Goal: Transaction & Acquisition: Purchase product/service

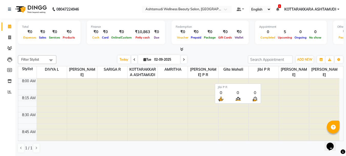
scroll to position [77, 0]
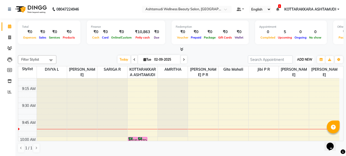
click at [308, 59] on span "ADD NEW" at bounding box center [304, 59] width 15 height 4
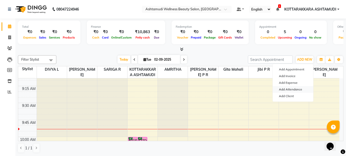
click at [288, 90] on link "Add Attendance" at bounding box center [293, 89] width 40 height 7
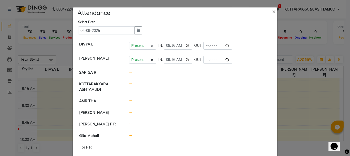
click at [129, 72] on icon at bounding box center [130, 72] width 3 height 4
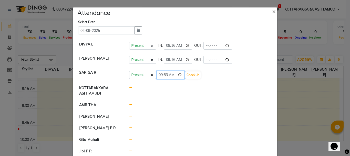
click at [172, 74] on input "09:53" at bounding box center [170, 75] width 29 height 8
type input "09:42"
click at [185, 74] on button "Check-In" at bounding box center [192, 74] width 15 height 7
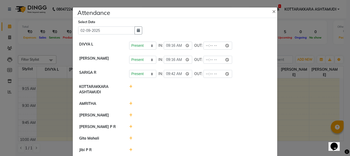
click at [129, 105] on icon at bounding box center [130, 103] width 3 height 4
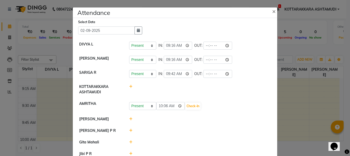
click at [221, 87] on div at bounding box center [200, 89] width 150 height 11
click at [129, 131] on icon at bounding box center [130, 130] width 3 height 4
click at [185, 132] on button "Check-In" at bounding box center [192, 132] width 15 height 7
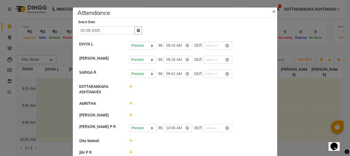
click at [129, 102] on icon at bounding box center [130, 103] width 3 height 4
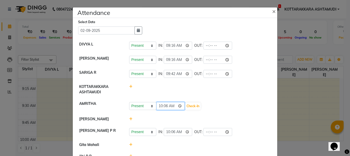
click at [172, 106] on input "10:06" at bounding box center [170, 106] width 29 height 8
type input "09:55"
click at [188, 106] on button "Check-In" at bounding box center [192, 105] width 15 height 7
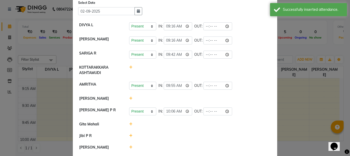
scroll to position [0, 0]
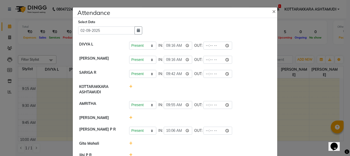
click at [129, 118] on icon at bounding box center [130, 118] width 3 height 4
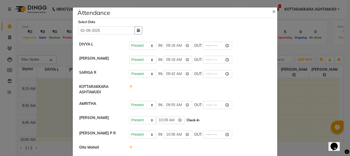
click at [185, 119] on button "Check-In" at bounding box center [192, 119] width 15 height 7
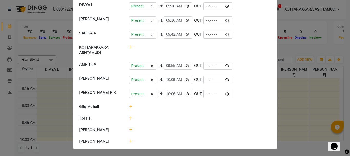
scroll to position [42, 0]
click at [129, 128] on icon at bounding box center [130, 130] width 3 height 4
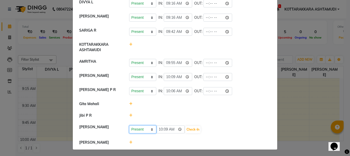
click at [142, 129] on select "Present Absent Late Half Day Weekly Off" at bounding box center [142, 129] width 27 height 8
select select "A"
click at [129, 128] on select "Present Absent Late Half Day Weekly Off" at bounding box center [142, 129] width 27 height 8
click at [159, 133] on button "Save" at bounding box center [162, 129] width 10 height 7
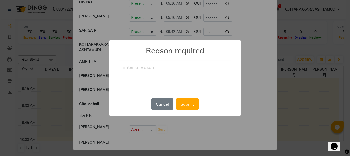
click at [125, 66] on textarea at bounding box center [175, 75] width 113 height 31
type textarea "OFF"
click at [192, 104] on button "Submit" at bounding box center [187, 103] width 23 height 11
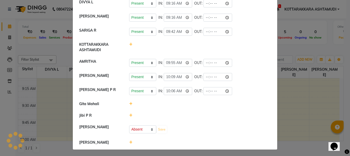
select select "A"
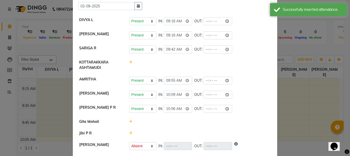
scroll to position [45, 0]
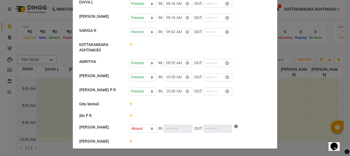
click at [129, 103] on icon at bounding box center [130, 104] width 3 height 4
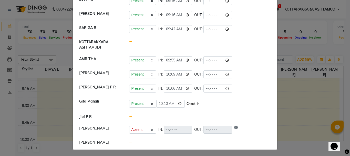
click at [185, 105] on button "Check-In" at bounding box center [192, 103] width 15 height 7
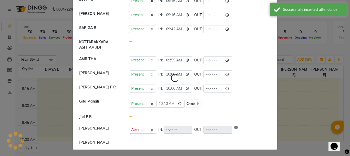
select select "A"
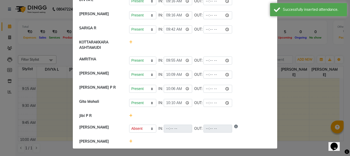
click at [129, 142] on icon at bounding box center [130, 141] width 3 height 4
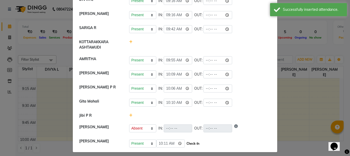
click at [188, 146] on button "Check-In" at bounding box center [192, 143] width 15 height 7
select select "A"
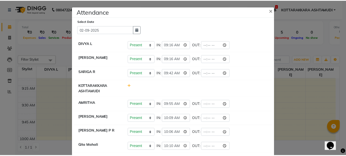
scroll to position [0, 0]
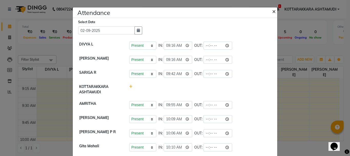
click at [272, 12] on span "×" at bounding box center [274, 11] width 4 height 8
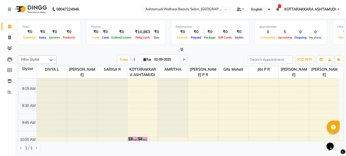
click at [278, 7] on span "1" at bounding box center [279, 6] width 3 height 4
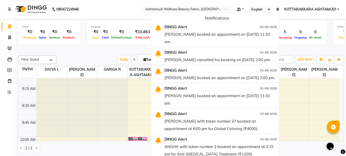
drag, startPoint x: 257, startPoint y: 32, endPoint x: 210, endPoint y: 46, distance: 48.6
click at [256, 33] on div "[PERSON_NAME] booked an appointment on [DATE] 11:30 am." at bounding box center [220, 37] width 112 height 15
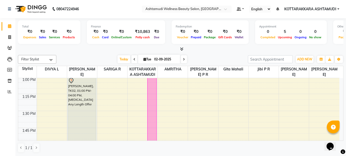
scroll to position [359, 0]
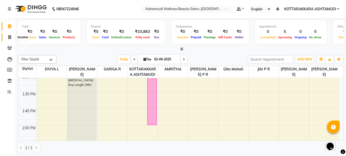
click at [9, 36] on icon at bounding box center [9, 37] width 3 height 4
select select "4664"
select select "service"
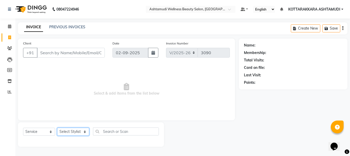
click at [78, 133] on select "Select Stylist AMRITHA DIVYA L Gita Mahali Jibi P R [PERSON_NAME] ASHTAMUDI [PE…" at bounding box center [73, 131] width 32 height 8
select select "65260"
click at [57, 127] on select "Select Stylist AMRITHA DIVYA L Gita Mahali Jibi P R [PERSON_NAME] ASHTAMUDI [PE…" at bounding box center [73, 131] width 32 height 8
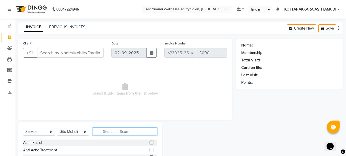
click at [118, 132] on input "text" at bounding box center [125, 131] width 64 height 8
type input "EY"
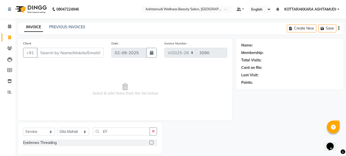
click at [150, 142] on label at bounding box center [152, 142] width 4 height 4
click at [150, 142] on input "checkbox" at bounding box center [151, 142] width 3 height 3
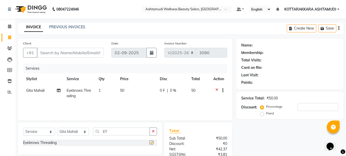
checkbox input "false"
click at [76, 52] on input "Client" at bounding box center [70, 53] width 67 height 10
click at [71, 49] on input "Client" at bounding box center [70, 53] width 67 height 10
type input "8"
type input "0"
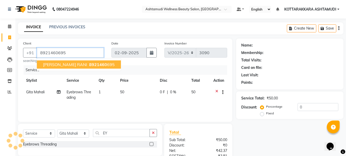
type input "8921460695"
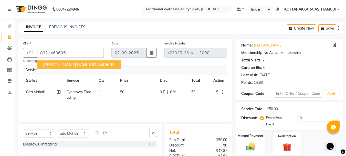
scroll to position [51, 0]
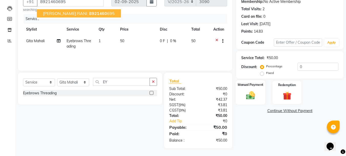
click at [255, 100] on img at bounding box center [250, 95] width 14 height 10
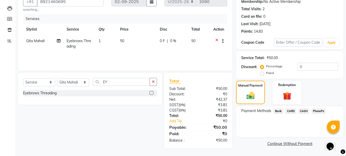
click at [307, 111] on span "CASH" at bounding box center [303, 111] width 11 height 6
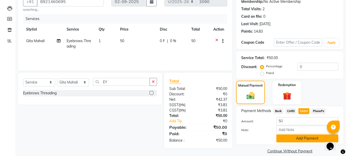
click at [293, 138] on button "Add Payment" at bounding box center [307, 138] width 62 height 8
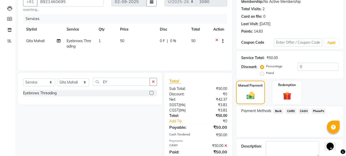
scroll to position [79, 0]
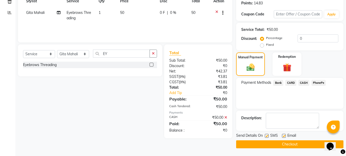
click at [295, 147] on button "Checkout" at bounding box center [289, 144] width 107 height 8
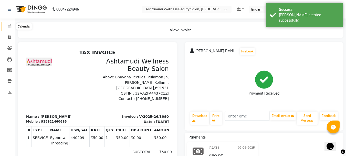
click at [9, 24] on icon at bounding box center [9, 26] width 3 height 4
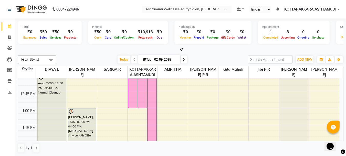
scroll to position [359, 0]
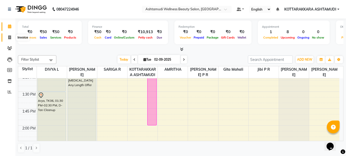
click at [9, 38] on icon at bounding box center [9, 37] width 3 height 4
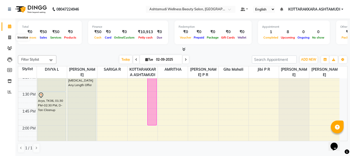
select select "4664"
select select "service"
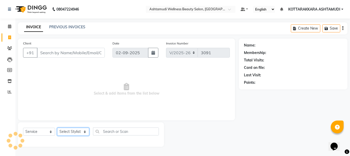
click at [69, 132] on select "Select Stylist" at bounding box center [73, 131] width 32 height 8
select select "27465"
click at [57, 127] on select "Select Stylist AMRITHA DIVYA L Gita Mahali Jibi P R [PERSON_NAME] ASHTAMUDI [PE…" at bounding box center [73, 131] width 32 height 8
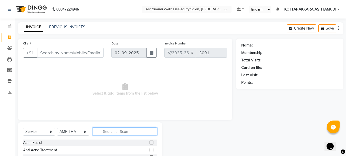
click at [112, 131] on input "text" at bounding box center [125, 131] width 64 height 8
type input "EY"
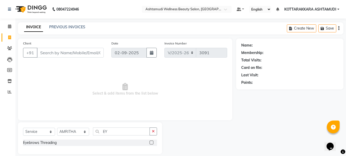
click at [151, 143] on label at bounding box center [152, 142] width 4 height 4
click at [151, 143] on input "checkbox" at bounding box center [151, 142] width 3 height 3
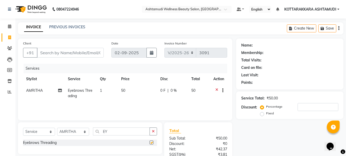
checkbox input "false"
click at [115, 132] on input "EY" at bounding box center [121, 131] width 57 height 8
type input "E"
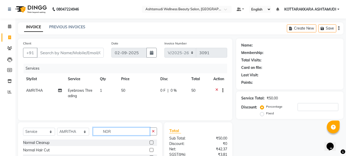
type input "NOR"
click at [152, 143] on label at bounding box center [152, 142] width 4 height 4
click at [152, 143] on input "checkbox" at bounding box center [151, 142] width 3 height 3
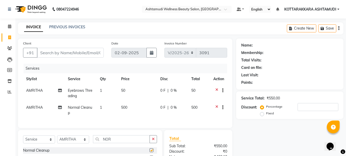
checkbox input "false"
click at [65, 54] on input "Client" at bounding box center [70, 53] width 67 height 10
type input "8"
type input "0"
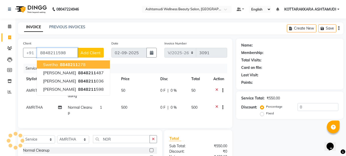
type input "8848211598"
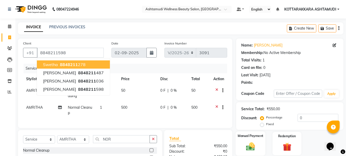
scroll to position [61, 0]
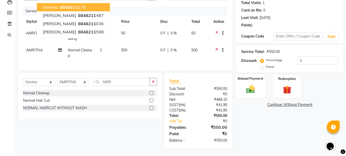
click at [257, 88] on img at bounding box center [250, 89] width 14 height 10
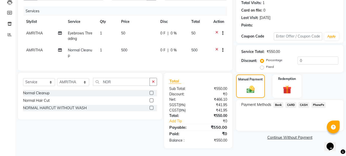
click at [304, 102] on span "CASH" at bounding box center [303, 105] width 11 height 6
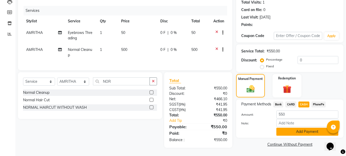
click at [298, 127] on button "Add Payment" at bounding box center [307, 131] width 62 height 8
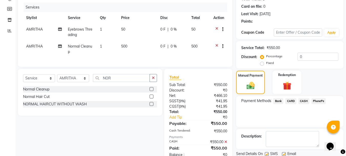
scroll to position [79, 0]
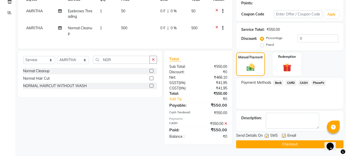
click at [275, 145] on button "Checkout" at bounding box center [289, 144] width 107 height 8
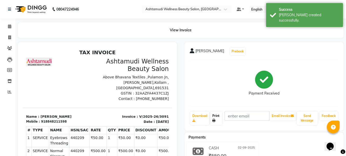
click at [217, 116] on link "Print" at bounding box center [216, 117] width 12 height 13
click at [215, 116] on link "Print" at bounding box center [216, 117] width 12 height 13
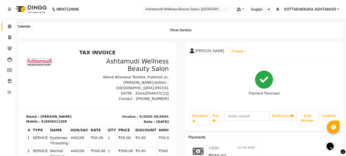
click at [11, 25] on icon at bounding box center [9, 26] width 3 height 4
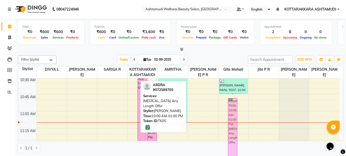
scroll to position [0, 0]
drag, startPoint x: 133, startPoint y: 113, endPoint x: 233, endPoint y: 146, distance: 105.2
click at [233, 140] on full-calendar "Stylist DIVYA L [PERSON_NAME] R KOTTARAKKARA ASHTAMUDI [PERSON_NAME] [PERSON_NA…" at bounding box center [181, 103] width 326 height 75
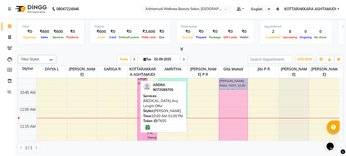
drag, startPoint x: 131, startPoint y: 122, endPoint x: 218, endPoint y: 132, distance: 87.7
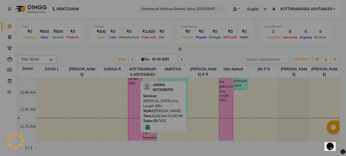
scroll to position [175, 0]
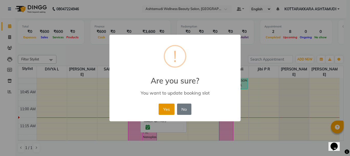
click at [169, 111] on button "Yes" at bounding box center [167, 108] width 16 height 11
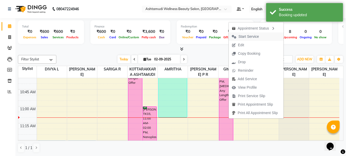
click at [244, 37] on span "Start Service" at bounding box center [249, 36] width 20 height 5
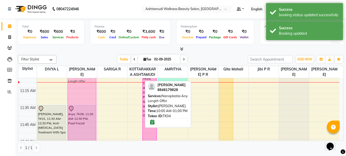
drag, startPoint x: 137, startPoint y: 106, endPoint x: 81, endPoint y: 136, distance: 63.0
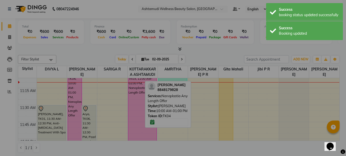
scroll to position [211, 0]
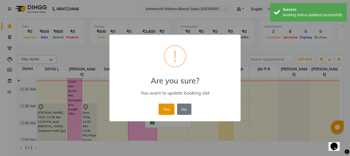
click at [167, 106] on button "Yes" at bounding box center [167, 108] width 16 height 11
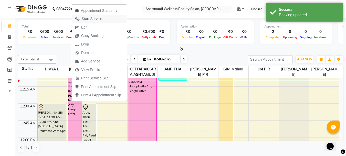
click at [90, 19] on span "Start Service" at bounding box center [92, 18] width 20 height 5
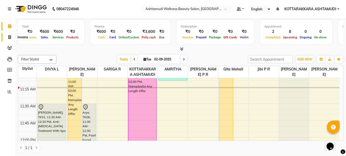
click at [9, 36] on icon at bounding box center [9, 37] width 3 height 4
select select "4664"
select select "service"
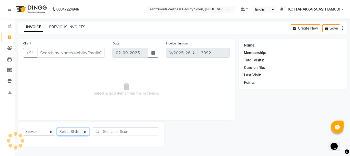
click at [68, 131] on select "Select Stylist AMRITHA DIVYA L Gita Mahali Jibi P R [PERSON_NAME] ASHTAMUDI [PE…" at bounding box center [73, 131] width 32 height 8
select select "75884"
click at [57, 127] on select "Select Stylist AMRITHA DIVYA L Gita Mahali Jibi P R [PERSON_NAME] ASHTAMUDI [PE…" at bounding box center [73, 131] width 32 height 8
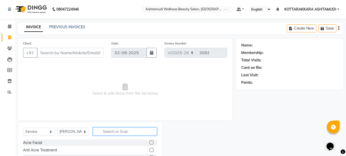
click at [113, 129] on input "text" at bounding box center [125, 131] width 64 height 8
type input "EY"
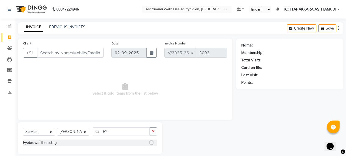
click at [151, 142] on label at bounding box center [152, 142] width 4 height 4
click at [151, 142] on input "checkbox" at bounding box center [151, 142] width 3 height 3
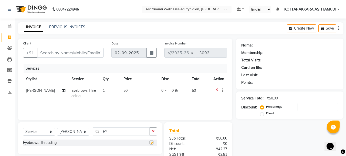
checkbox input "false"
click at [70, 55] on input "Client" at bounding box center [70, 53] width 67 height 10
type input "9"
type input "0"
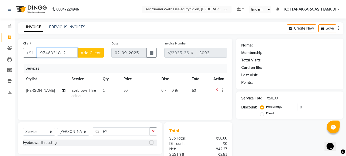
type input "9746331812"
click at [93, 53] on span "Add Client" at bounding box center [90, 52] width 20 height 5
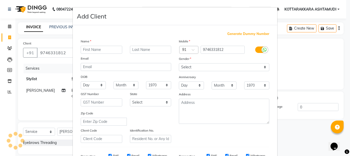
click at [95, 48] on input "text" at bounding box center [102, 50] width 42 height 8
type input "SNEHA"
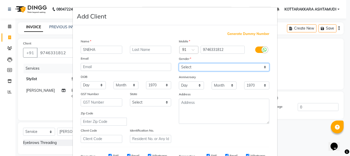
drag, startPoint x: 195, startPoint y: 67, endPoint x: 194, endPoint y: 70, distance: 4.2
click at [195, 67] on select "Select [DEMOGRAPHIC_DATA] [DEMOGRAPHIC_DATA] Other Prefer Not To Say" at bounding box center [224, 67] width 90 height 8
select select "[DEMOGRAPHIC_DATA]"
click at [179, 63] on select "Select [DEMOGRAPHIC_DATA] [DEMOGRAPHIC_DATA] Other Prefer Not To Say" at bounding box center [224, 67] width 90 height 8
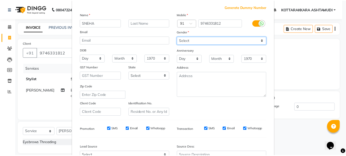
scroll to position [77, 0]
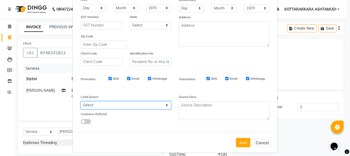
click at [101, 104] on select "Select Walk-in Referral Internet Friend Word of Mouth Advertisement Facebook Ju…" at bounding box center [126, 105] width 90 height 8
select select "31527"
click at [81, 101] on select "Select Walk-in Referral Internet Friend Word of Mouth Advertisement Facebook Ju…" at bounding box center [126, 105] width 90 height 8
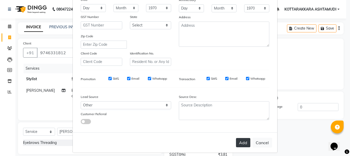
click at [237, 140] on button "Add" at bounding box center [243, 142] width 14 height 9
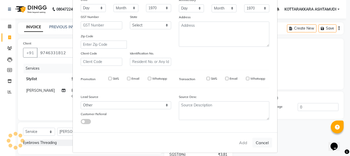
select select
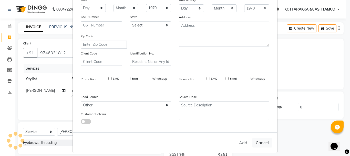
select select
checkbox input "false"
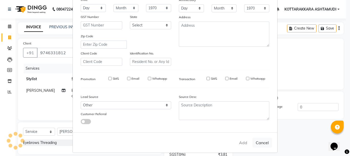
checkbox input "false"
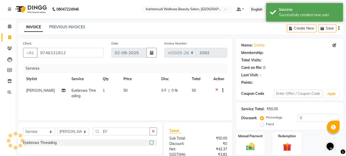
select select "1: Object"
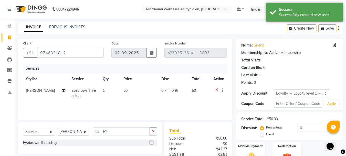
scroll to position [49, 0]
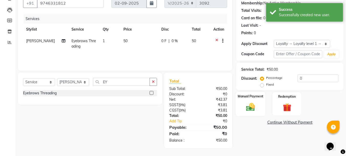
click at [252, 105] on img at bounding box center [250, 106] width 14 height 10
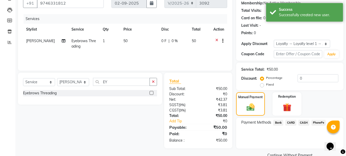
click at [316, 123] on span "PhonePe" at bounding box center [319, 122] width 15 height 6
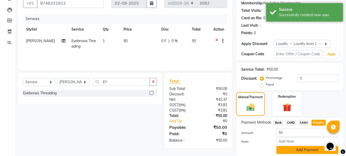
click at [312, 148] on button "Add Payment" at bounding box center [307, 150] width 62 height 8
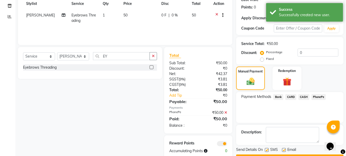
scroll to position [89, 0]
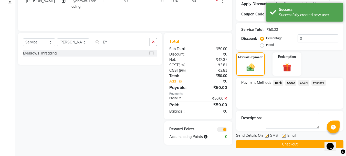
click at [286, 143] on button "Checkout" at bounding box center [289, 144] width 107 height 8
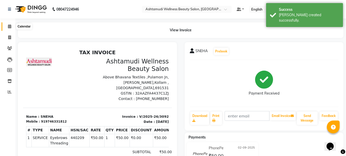
click at [12, 25] on span at bounding box center [9, 27] width 9 height 6
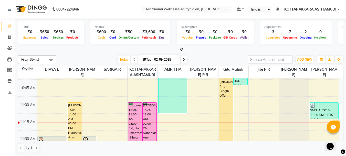
scroll to position [179, 0]
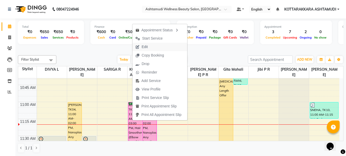
click at [147, 47] on span "Edit" at bounding box center [145, 46] width 6 height 5
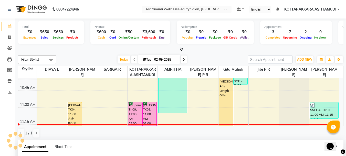
select select "tentative"
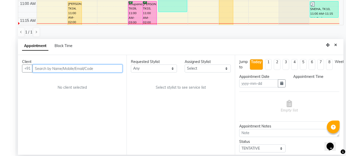
type input "02-09-2025"
select select "confirm booking"
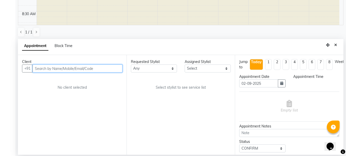
select select "27462"
select select "660"
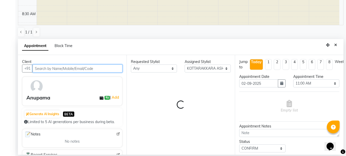
scroll to position [203, 0]
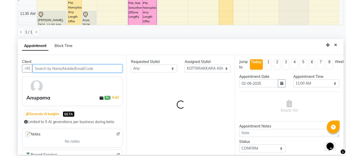
select select "2028"
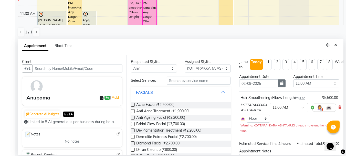
click at [280, 85] on button "button" at bounding box center [282, 83] width 8 height 8
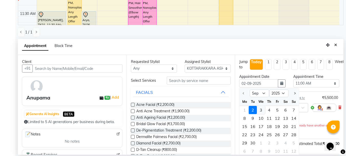
click at [262, 110] on div "3" at bounding box center [261, 110] width 8 height 8
type input "[DATE]"
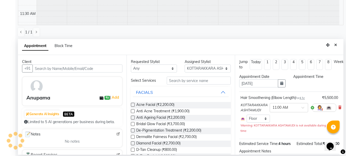
scroll to position [0, 0]
select select "660"
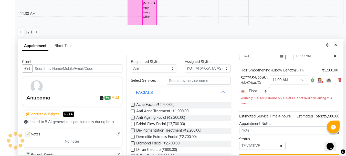
scroll to position [49, 0]
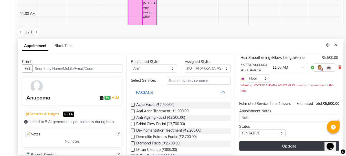
click at [283, 143] on button "Update" at bounding box center [289, 145] width 100 height 9
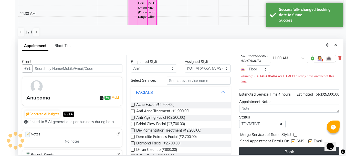
scroll to position [0, 0]
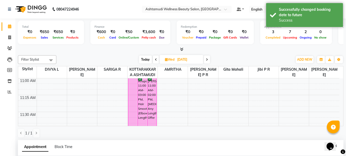
click at [144, 59] on span "Today" at bounding box center [145, 59] width 13 height 8
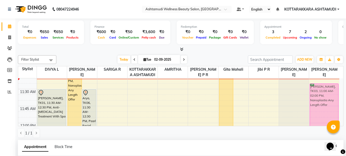
scroll to position [226, 0]
drag, startPoint x: 142, startPoint y: 111, endPoint x: 324, endPoint y: 109, distance: 181.9
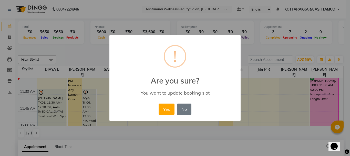
click at [324, 109] on div "× ! Are you sure? You want to update booking slot Yes No No" at bounding box center [175, 78] width 350 height 156
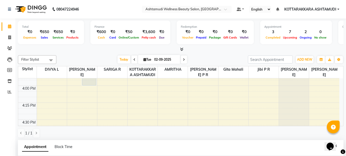
scroll to position [51, 0]
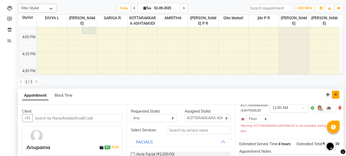
click at [336, 94] on icon "Close" at bounding box center [335, 94] width 3 height 4
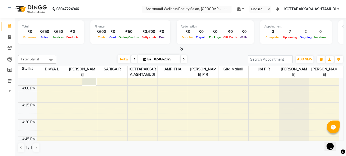
scroll to position [0, 0]
click at [185, 59] on span at bounding box center [184, 59] width 6 height 8
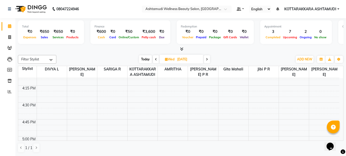
scroll to position [587, 0]
click at [208, 60] on icon at bounding box center [207, 59] width 2 height 3
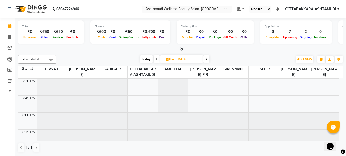
scroll to position [822, 0]
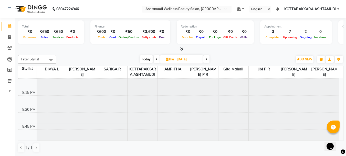
click at [143, 59] on span "Today" at bounding box center [146, 59] width 13 height 8
type input "02-09-2025"
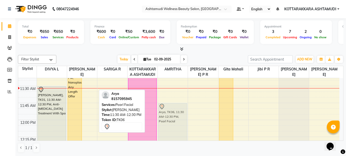
scroll to position [236, 0]
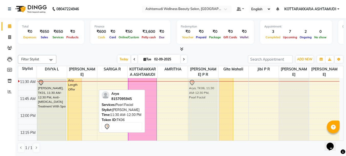
drag, startPoint x: 90, startPoint y: 118, endPoint x: 203, endPoint y: 109, distance: 113.6
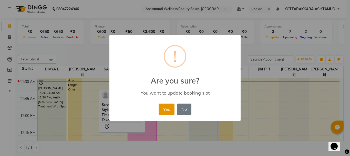
click at [164, 108] on button "Yes" at bounding box center [167, 108] width 16 height 11
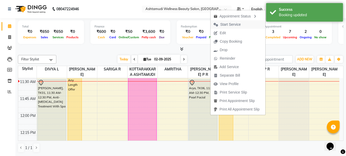
click at [231, 24] on span "Start Service" at bounding box center [230, 24] width 20 height 5
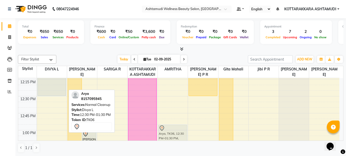
scroll to position [292, 0]
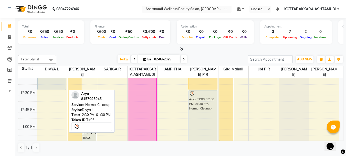
drag, startPoint x: 51, startPoint y: 132, endPoint x: 205, endPoint y: 100, distance: 157.5
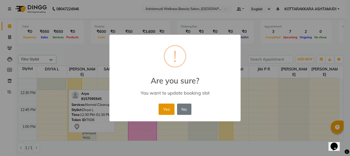
click at [165, 110] on button "Yes" at bounding box center [167, 108] width 16 height 11
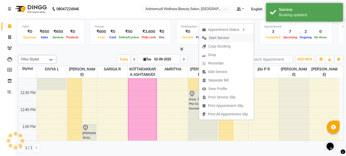
click at [226, 37] on span "Start Service" at bounding box center [219, 37] width 20 height 5
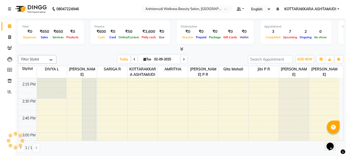
scroll to position [497, 0]
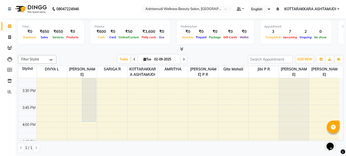
click at [26, 2] on img at bounding box center [30, 9] width 35 height 14
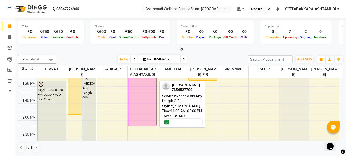
scroll to position [373, 0]
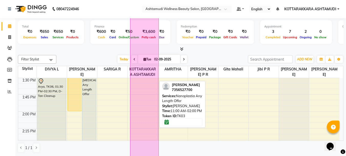
drag, startPoint x: 142, startPoint y: 116, endPoint x: 145, endPoint y: 142, distance: 26.1
click at [145, 140] on full-calendar "Stylist DIVYA L [PERSON_NAME] R KOTTARAKKARA ASHTAMUDI [PERSON_NAME] [PERSON_NA…" at bounding box center [181, 103] width 326 height 75
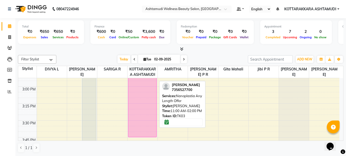
scroll to position [474, 0]
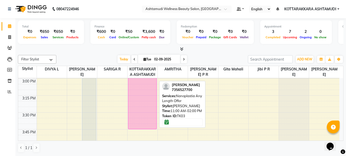
drag, startPoint x: 143, startPoint y: 111, endPoint x: 145, endPoint y: 138, distance: 27.7
click at [145, 138] on div "[PERSON_NAME], TK03, 11:00 AM-02:00 PM, Nanoplastia Any Length Offer [PERSON_NA…" at bounding box center [143, 44] width 30 height 879
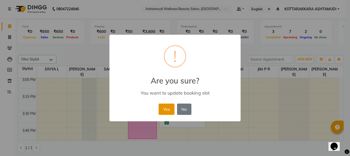
click at [165, 107] on button "Yes" at bounding box center [167, 108] width 16 height 11
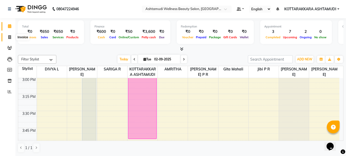
click at [12, 37] on span at bounding box center [9, 37] width 9 height 6
select select "4664"
select select "service"
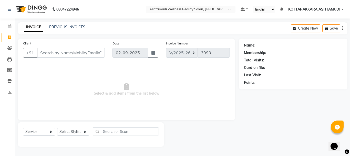
click at [78, 53] on input "Client" at bounding box center [71, 53] width 68 height 10
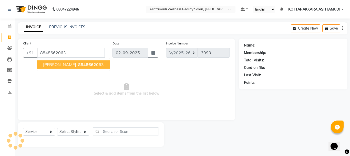
type input "8848662063"
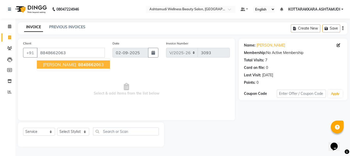
click at [49, 65] on span "[PERSON_NAME]" at bounding box center [59, 64] width 33 height 5
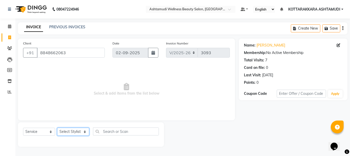
click at [78, 132] on select "Select Stylist AMRITHA DIVYA L Gita Mahali Jibi P R [PERSON_NAME] ASHTAMUDI [PE…" at bounding box center [73, 131] width 32 height 8
select select "49590"
click at [57, 127] on select "Select Stylist AMRITHA DIVYA L Gita Mahali Jibi P R [PERSON_NAME] ASHTAMUDI [PE…" at bounding box center [73, 131] width 32 height 8
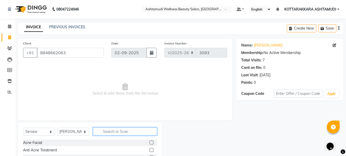
click at [121, 132] on input "text" at bounding box center [125, 131] width 64 height 8
type input "EY"
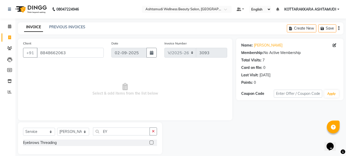
click at [152, 142] on label at bounding box center [152, 142] width 4 height 4
click at [152, 142] on input "checkbox" at bounding box center [151, 142] width 3 height 3
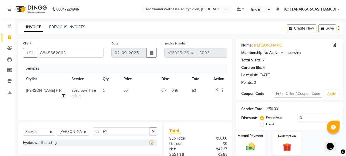
checkbox input "false"
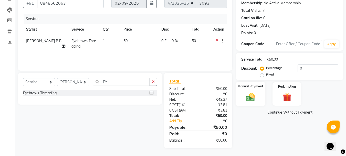
click at [253, 100] on img at bounding box center [250, 96] width 14 height 10
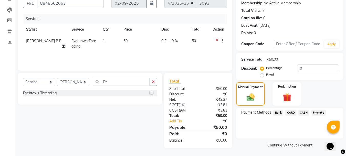
click at [318, 111] on span "PhonePe" at bounding box center [319, 112] width 15 height 6
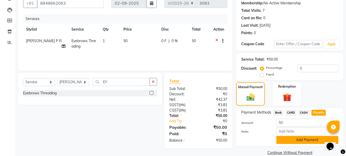
click at [294, 140] on button "Add Payment" at bounding box center [307, 140] width 62 height 8
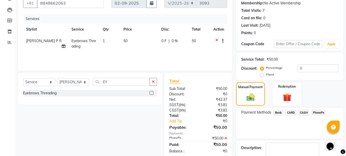
scroll to position [79, 0]
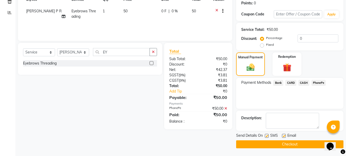
click at [293, 147] on button "Checkout" at bounding box center [289, 144] width 107 height 8
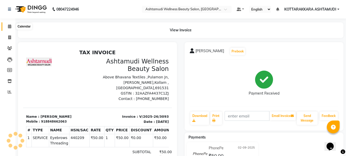
click at [9, 26] on icon at bounding box center [9, 26] width 3 height 4
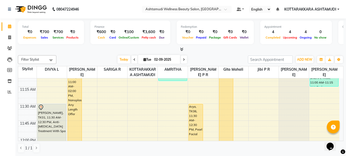
scroll to position [231, 0]
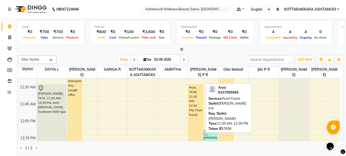
click at [195, 104] on div "Arya, TK06, 11:30 AM-12:30 PM, Pearl Facial" at bounding box center [196, 118] width 14 height 67
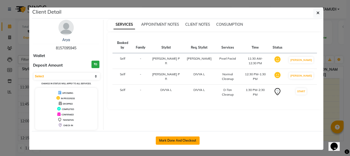
click at [179, 140] on button "Mark Done And Checkout" at bounding box center [178, 140] width 44 height 8
select select "service"
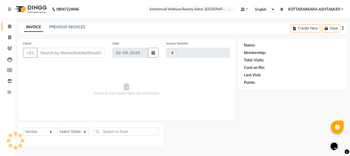
type input "3094"
select select "4664"
type input "8157095945"
select select "27423"
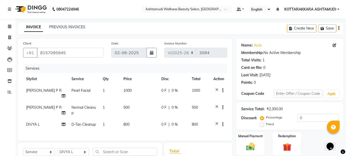
click at [217, 107] on icon at bounding box center [216, 108] width 3 height 6
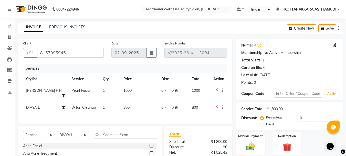
click at [216, 106] on icon at bounding box center [216, 108] width 3 height 6
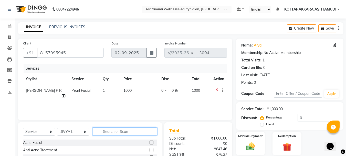
click at [115, 132] on input "text" at bounding box center [125, 131] width 64 height 8
type input "SKIN G"
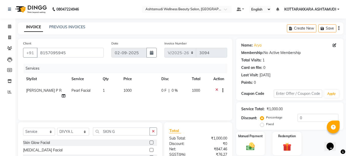
click at [152, 142] on label at bounding box center [152, 142] width 4 height 4
click at [152, 142] on input "checkbox" at bounding box center [151, 142] width 3 height 3
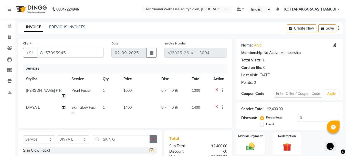
checkbox input "false"
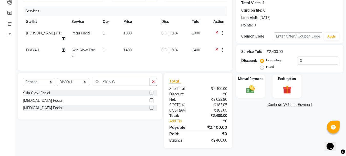
click at [218, 47] on div at bounding box center [220, 50] width 5 height 6
click at [75, 84] on select "Select Stylist AMRITHA DIVYA L Gita Mahali Jibi P R [PERSON_NAME] ASHTAMUDI [PE…" at bounding box center [73, 82] width 32 height 8
select select "49590"
click at [57, 78] on select "Select Stylist AMRITHA DIVYA L Gita Mahali Jibi P R [PERSON_NAME] ASHTAMUDI [PE…" at bounding box center [73, 82] width 32 height 8
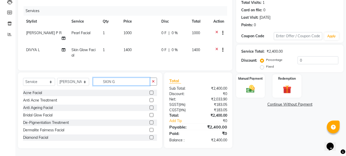
click at [117, 82] on input "SKIN G" at bounding box center [121, 81] width 57 height 8
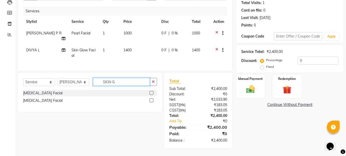
type input "SKIN G"
click at [151, 100] on label at bounding box center [152, 100] width 4 height 4
click at [151, 100] on input "checkbox" at bounding box center [151, 100] width 3 height 3
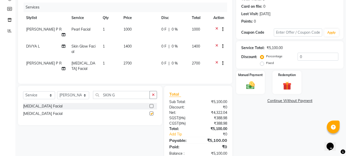
checkbox input "false"
click at [216, 61] on icon at bounding box center [216, 63] width 3 height 6
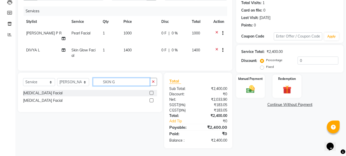
click at [116, 81] on input "SKIN G" at bounding box center [121, 82] width 57 height 8
click at [114, 81] on input "SKIN G" at bounding box center [121, 82] width 57 height 8
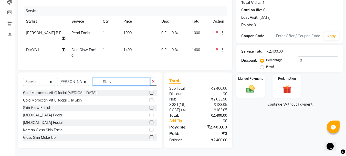
type input "SKIN"
click at [150, 107] on label at bounding box center [152, 107] width 4 height 4
click at [150, 107] on input "checkbox" at bounding box center [151, 107] width 3 height 3
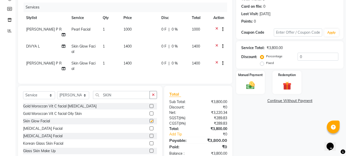
checkbox input "false"
click at [216, 45] on icon at bounding box center [216, 47] width 3 height 6
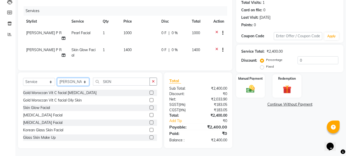
click at [72, 80] on select "Select Stylist AMRITHA DIVYA L Gita Mahali Jibi P R [PERSON_NAME] ASHTAMUDI [PE…" at bounding box center [73, 82] width 32 height 8
select select "27465"
click at [57, 78] on select "Select Stylist AMRITHA DIVYA L Gita Mahali Jibi P R [PERSON_NAME] ASHTAMUDI [PE…" at bounding box center [73, 82] width 32 height 8
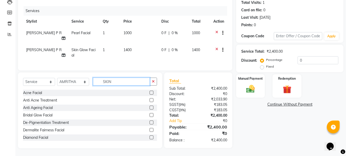
click at [116, 83] on input "SKIN" at bounding box center [121, 81] width 57 height 8
type input "S"
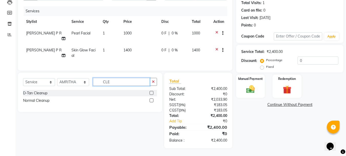
type input "CLE"
click at [151, 93] on label at bounding box center [152, 93] width 4 height 4
click at [151, 93] on input "checkbox" at bounding box center [151, 92] width 3 height 3
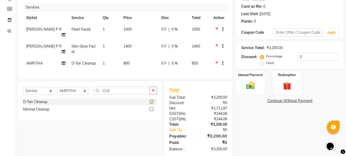
checkbox input "false"
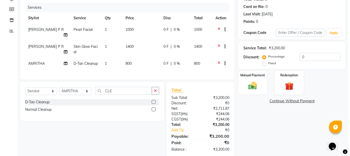
scroll to position [0, 0]
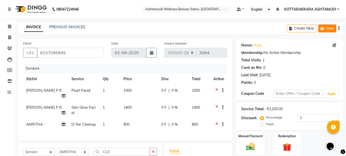
click at [328, 30] on button "Save" at bounding box center [327, 28] width 18 height 8
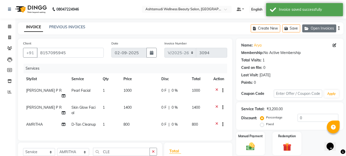
click at [325, 27] on button "Open Invoices" at bounding box center [319, 28] width 34 height 8
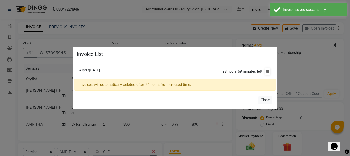
click at [236, 18] on ngb-modal-window "Invoice List Arya /[DATE] 23 hours 59 minutes left Invoices will automatically …" at bounding box center [175, 78] width 350 height 156
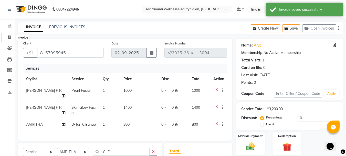
click at [11, 38] on icon at bounding box center [9, 37] width 3 height 4
select select "4664"
select select "service"
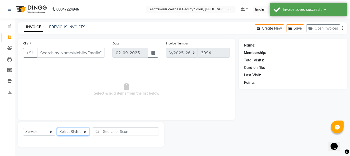
click at [72, 134] on select "Select Stylist AMRITHA DIVYA L Gita Mahali Jibi P R [PERSON_NAME] ASHTAMUDI [PE…" at bounding box center [73, 131] width 32 height 8
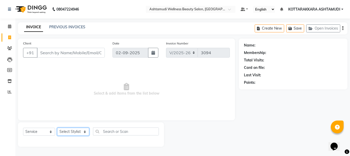
select select "49590"
click at [57, 127] on select "Select Stylist AMRITHA DIVYA L Gita Mahali Jibi P R [PERSON_NAME] ASHTAMUDI [PE…" at bounding box center [73, 131] width 32 height 8
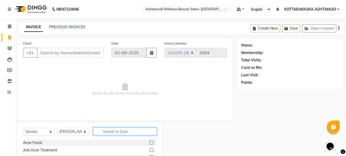
click at [129, 132] on input "text" at bounding box center [125, 131] width 64 height 8
type input "EB"
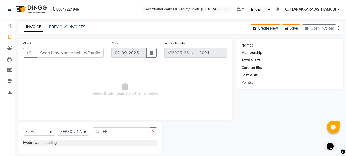
click at [152, 142] on label at bounding box center [152, 142] width 4 height 4
click at [152, 142] on input "checkbox" at bounding box center [151, 142] width 3 height 3
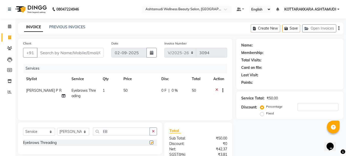
checkbox input "false"
click at [66, 54] on input "Client" at bounding box center [70, 53] width 67 height 10
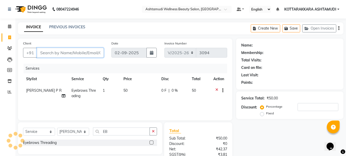
type input "9"
type input "0"
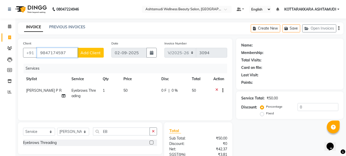
type input "9847174597"
click at [98, 48] on button "Add Client" at bounding box center [90, 53] width 26 height 10
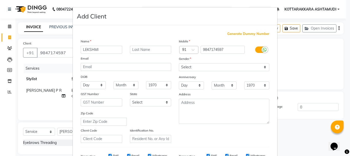
type input "LEKSHMI"
click at [223, 67] on select "Select [DEMOGRAPHIC_DATA] [DEMOGRAPHIC_DATA] Other Prefer Not To Say" at bounding box center [224, 67] width 90 height 8
select select "[DEMOGRAPHIC_DATA]"
click at [179, 63] on select "Select [DEMOGRAPHIC_DATA] [DEMOGRAPHIC_DATA] Other Prefer Not To Say" at bounding box center [224, 67] width 90 height 8
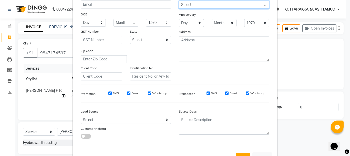
scroll to position [81, 0]
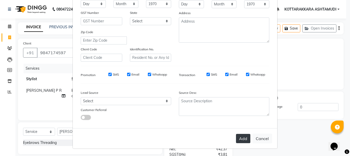
click at [239, 138] on button "Add" at bounding box center [243, 137] width 14 height 9
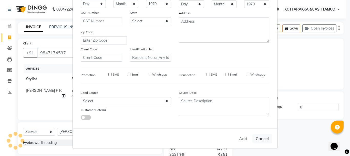
select select
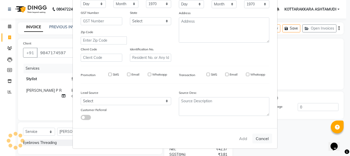
select select
checkbox input "false"
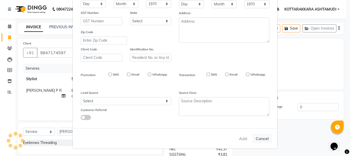
checkbox input "false"
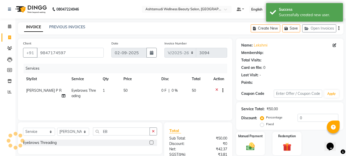
scroll to position [49, 0]
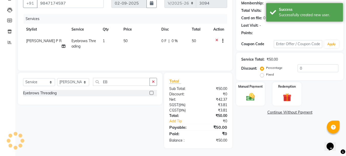
select select "1: Object"
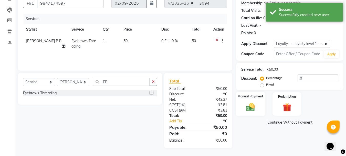
click at [250, 106] on img at bounding box center [250, 106] width 14 height 10
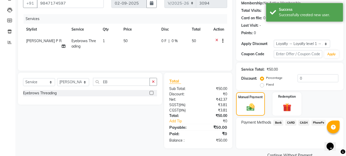
click at [305, 123] on span "CASH" at bounding box center [303, 122] width 11 height 6
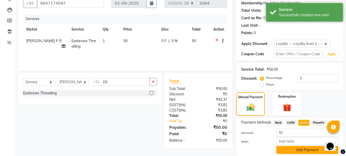
click at [299, 148] on button "Add Payment" at bounding box center [307, 150] width 62 height 8
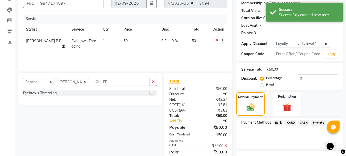
scroll to position [93, 0]
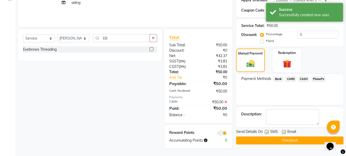
click at [287, 143] on button "Checkout" at bounding box center [289, 140] width 107 height 8
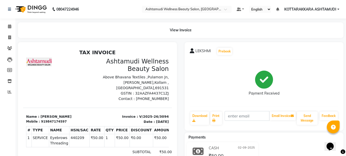
click at [85, 152] on div "SUBTOTAL ₹50.00" at bounding box center [121, 151] width 101 height 5
click at [9, 38] on icon at bounding box center [9, 37] width 3 height 4
select select "service"
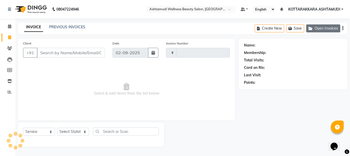
type input "3095"
click at [328, 27] on button "Open Invoices" at bounding box center [323, 28] width 34 height 8
select select "4664"
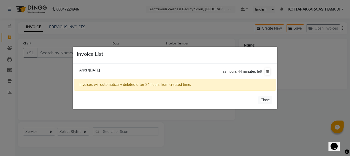
click at [93, 68] on span "Arya /[DATE]" at bounding box center [89, 70] width 21 height 5
type input "8157095945"
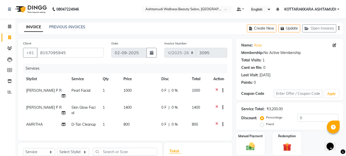
scroll to position [51, 0]
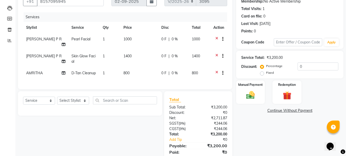
click at [217, 72] on icon at bounding box center [216, 73] width 3 height 6
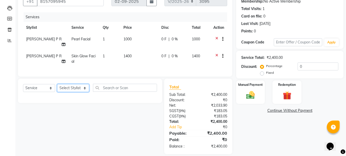
click at [77, 92] on select "Select Stylist AMRITHA DIVYA L Gita Mahali Jibi P R [PERSON_NAME] ASHTAMUDI [PE…" at bounding box center [73, 88] width 32 height 8
select select "27465"
click at [57, 88] on select "Select Stylist AMRITHA DIVYA L Gita Mahali Jibi P R [PERSON_NAME] ASHTAMUDI [PE…" at bounding box center [73, 88] width 32 height 8
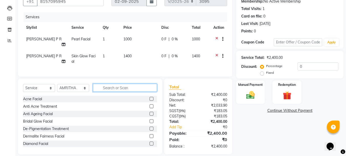
click at [111, 89] on input "text" at bounding box center [125, 88] width 64 height 8
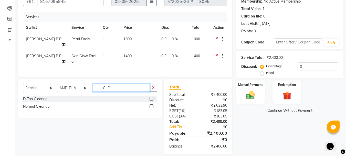
type input "CLE"
click at [152, 108] on label at bounding box center [152, 106] width 4 height 4
click at [152, 108] on input "checkbox" at bounding box center [151, 106] width 3 height 3
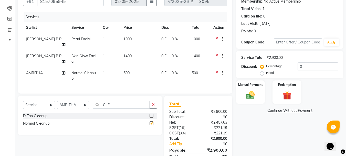
checkbox input "false"
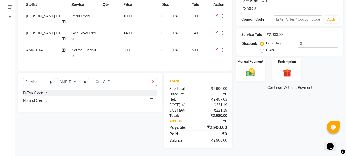
click at [255, 68] on img at bounding box center [250, 72] width 14 height 10
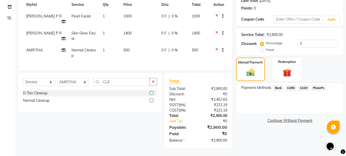
click at [300, 85] on span "CASH" at bounding box center [303, 88] width 11 height 6
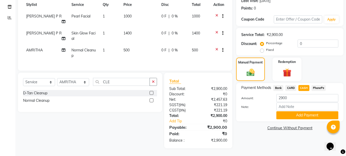
click at [321, 85] on span "PhonePe" at bounding box center [319, 88] width 15 height 6
click at [310, 111] on button "Add Payment" at bounding box center [307, 115] width 62 height 8
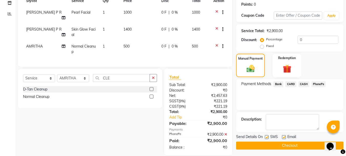
scroll to position [89, 0]
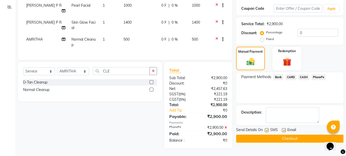
click at [274, 134] on button "Checkout" at bounding box center [289, 138] width 107 height 8
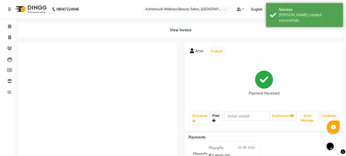
click at [215, 119] on icon at bounding box center [213, 120] width 3 height 3
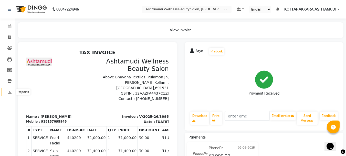
click at [10, 91] on icon at bounding box center [10, 92] width 4 height 4
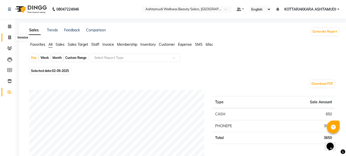
click at [9, 38] on icon at bounding box center [9, 37] width 3 height 4
select select "service"
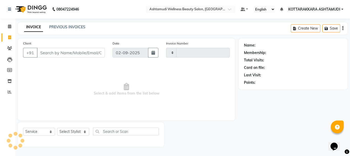
type input "3096"
select select "4664"
click at [73, 131] on select "Select Stylist" at bounding box center [73, 131] width 32 height 8
select select "49590"
click at [57, 127] on select "Select Stylist AMRITHA DIVYA L Gita Mahali Jibi P R [PERSON_NAME] ASHTAMUDI [PE…" at bounding box center [73, 131] width 32 height 8
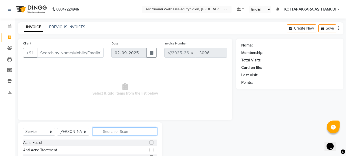
click at [112, 130] on input "text" at bounding box center [125, 131] width 64 height 8
type input "EB"
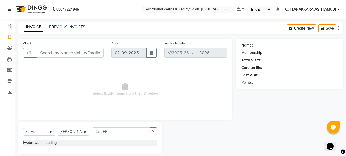
click at [150, 143] on label at bounding box center [152, 142] width 4 height 4
click at [150, 143] on input "checkbox" at bounding box center [151, 142] width 3 height 3
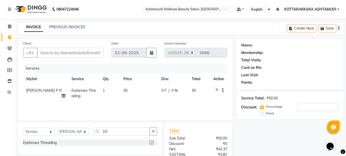
checkbox input "false"
click at [56, 54] on input "Client" at bounding box center [70, 53] width 67 height 10
type input "9"
type input "0"
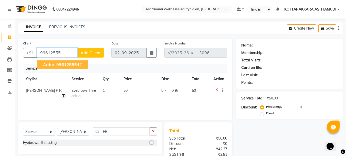
click at [55, 63] on ngb-highlight "99612555 47" at bounding box center [68, 64] width 27 height 5
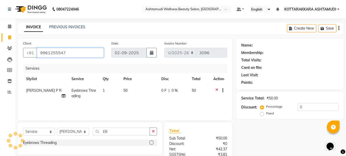
type input "9961255547"
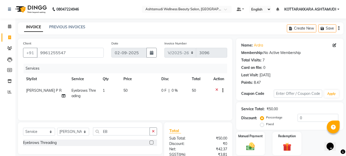
scroll to position [49, 0]
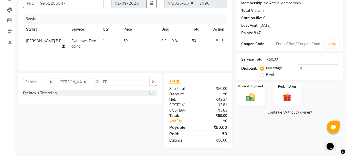
click at [249, 94] on img at bounding box center [250, 96] width 14 height 10
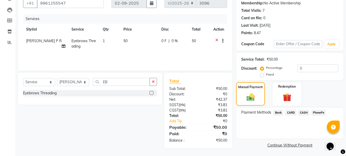
click at [318, 113] on span "PhonePe" at bounding box center [319, 112] width 15 height 6
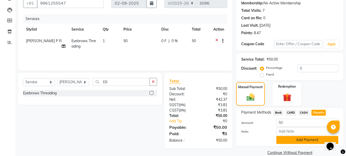
click at [294, 138] on button "Add Payment" at bounding box center [307, 140] width 62 height 8
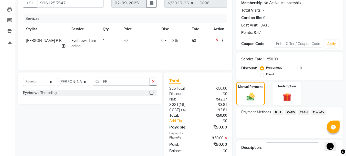
scroll to position [79, 0]
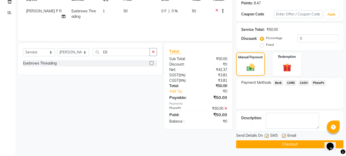
click at [287, 147] on button "Checkout" at bounding box center [289, 144] width 107 height 8
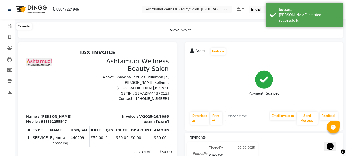
click at [9, 25] on icon at bounding box center [9, 26] width 3 height 4
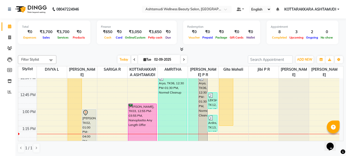
scroll to position [256, 0]
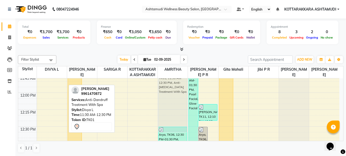
drag, startPoint x: 55, startPoint y: 101, endPoint x: 162, endPoint y: 104, distance: 107.4
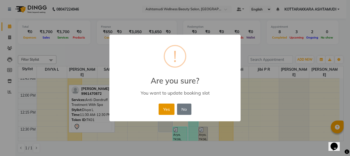
drag, startPoint x: 161, startPoint y: 110, endPoint x: 164, endPoint y: 110, distance: 2.8
click at [161, 110] on button "Yes" at bounding box center [167, 108] width 16 height 11
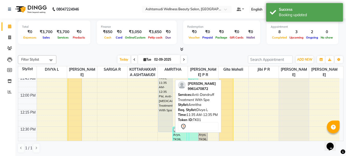
click at [164, 107] on div "[PERSON_NAME], TK01, 11:35 AM-12:35 PM, Anti-[MEDICAL_DATA] Treatment With Spa" at bounding box center [166, 98] width 14 height 67
click at [172, 109] on div "[PERSON_NAME], TK01, 11:35 AM-12:35 PM, Anti-[MEDICAL_DATA] Treatment With Spa" at bounding box center [166, 98] width 14 height 67
select select "7"
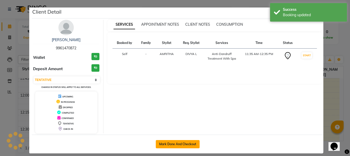
click at [163, 140] on button "Mark Done And Checkout" at bounding box center [178, 144] width 44 height 8
select select "service"
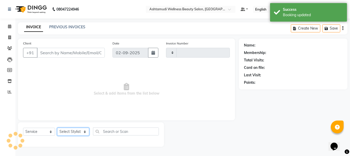
click at [75, 130] on select "Select Stylist" at bounding box center [73, 131] width 32 height 8
type input "3097"
click at [68, 130] on select "Select Stylist" at bounding box center [73, 131] width 32 height 8
select select "4664"
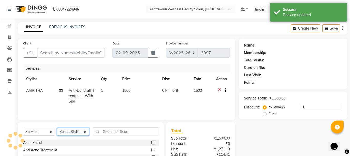
type input "9961470872"
select select "27465"
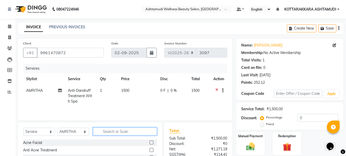
click at [117, 132] on input "text" at bounding box center [125, 131] width 64 height 8
type input "FRI"
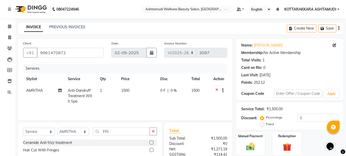
click at [153, 149] on label at bounding box center [152, 150] width 4 height 4
click at [153, 149] on input "checkbox" at bounding box center [151, 149] width 3 height 3
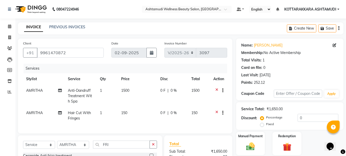
checkbox input "false"
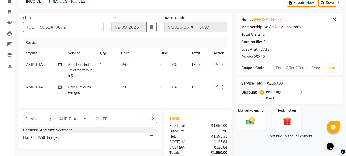
scroll to position [66, 0]
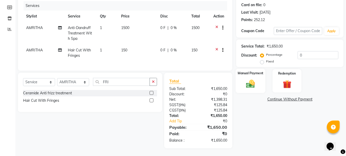
click at [253, 78] on img at bounding box center [250, 83] width 14 height 10
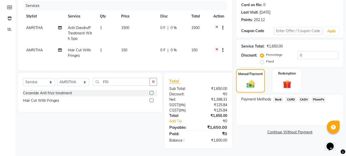
click at [316, 96] on span "PhonePe" at bounding box center [319, 99] width 15 height 6
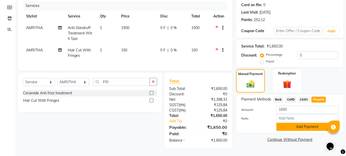
click at [299, 122] on button "Add Payment" at bounding box center [307, 126] width 62 height 8
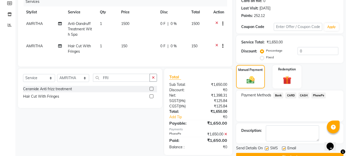
scroll to position [79, 0]
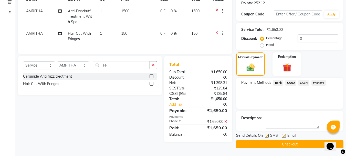
click at [264, 141] on button "Checkout" at bounding box center [289, 144] width 107 height 8
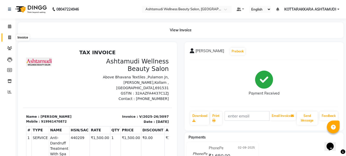
click at [10, 38] on icon at bounding box center [9, 37] width 3 height 4
select select "service"
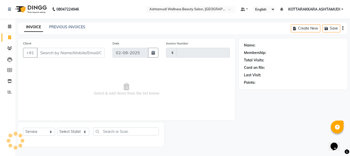
type input "3098"
select select "4664"
click at [74, 132] on select "Select Stylist AMRITHA DIVYA L Gita Mahali Jibi P R [PERSON_NAME] ASHTAMUDI [PE…" at bounding box center [73, 131] width 32 height 8
select select "75884"
click at [57, 127] on select "Select Stylist AMRITHA DIVYA L Gita Mahali Jibi P R [PERSON_NAME] ASHTAMUDI [PE…" at bounding box center [73, 131] width 32 height 8
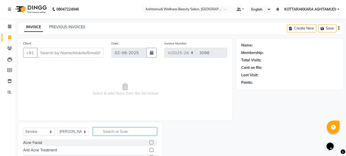
click at [116, 128] on input "text" at bounding box center [125, 131] width 64 height 8
type input "LAYER"
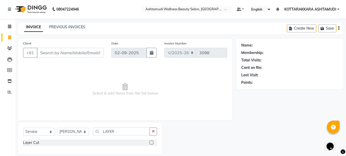
drag, startPoint x: 153, startPoint y: 142, endPoint x: 125, endPoint y: 142, distance: 27.9
click at [153, 142] on label at bounding box center [152, 142] width 4 height 4
click at [153, 142] on input "checkbox" at bounding box center [151, 142] width 3 height 3
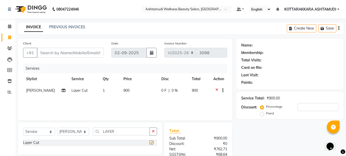
checkbox input "false"
click at [117, 132] on input "LAYER" at bounding box center [121, 131] width 57 height 8
type input "L"
type input "EY"
click at [151, 142] on label at bounding box center [152, 142] width 4 height 4
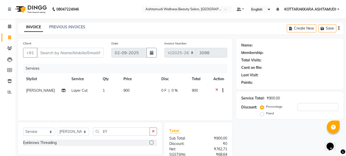
click at [151, 142] on input "checkbox" at bounding box center [151, 142] width 3 height 3
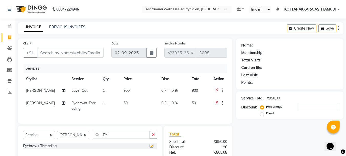
checkbox input "false"
click at [57, 53] on input "Client" at bounding box center [70, 53] width 67 height 10
type input "8"
type input "0"
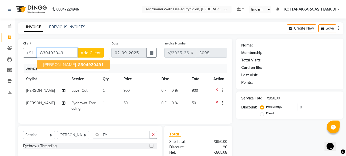
click at [50, 63] on span "[PERSON_NAME]" at bounding box center [59, 64] width 33 height 5
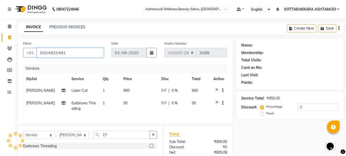
type input "8304920491"
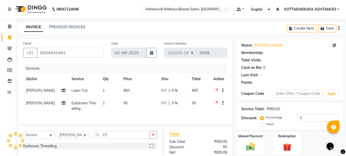
select select "1: Object"
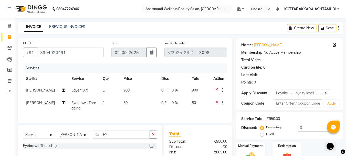
scroll to position [57, 0]
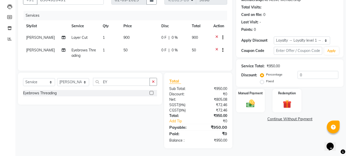
click at [266, 79] on label "Fixed" at bounding box center [270, 81] width 8 height 5
click at [263, 79] on input "Fixed" at bounding box center [263, 81] width 4 height 4
radio input "true"
click at [303, 71] on input "0" at bounding box center [318, 75] width 41 height 8
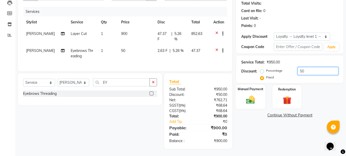
type input "50"
click at [257, 95] on img at bounding box center [250, 99] width 14 height 10
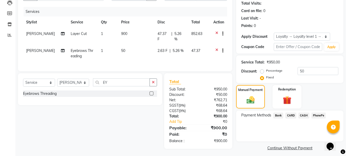
click at [303, 113] on span "CASH" at bounding box center [303, 115] width 11 height 6
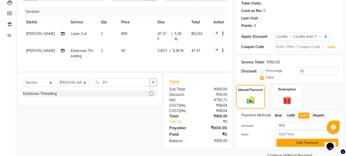
click at [300, 141] on button "Add Payment" at bounding box center [307, 142] width 62 height 8
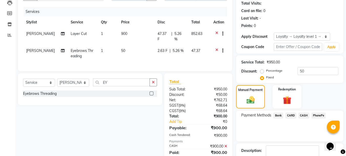
scroll to position [110, 0]
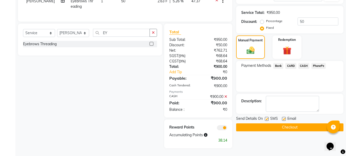
click at [282, 123] on button "Checkout" at bounding box center [289, 127] width 107 height 8
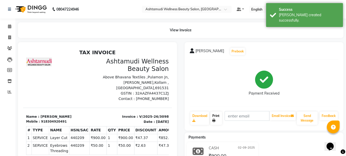
click at [216, 119] on link "Print" at bounding box center [216, 117] width 12 height 13
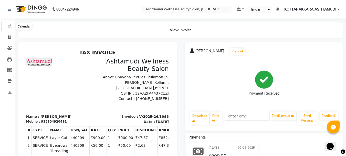
click at [9, 27] on icon at bounding box center [9, 26] width 3 height 4
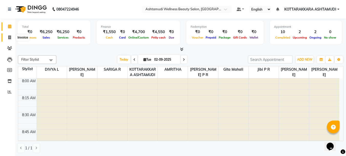
click at [8, 37] on span at bounding box center [9, 38] width 9 height 6
select select "service"
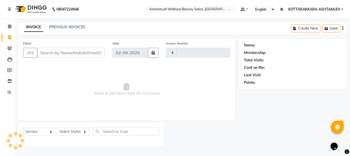
type input "3099"
select select "4664"
click at [81, 131] on select "Select Stylist AMRITHA DIVYA L Gita Mahali Jibi P R [PERSON_NAME] ASHTAMUDI [PE…" at bounding box center [73, 131] width 32 height 8
select select "27465"
click at [57, 127] on select "Select Stylist AMRITHA DIVYA L Gita Mahali Jibi P R [PERSON_NAME] ASHTAMUDI [PE…" at bounding box center [73, 131] width 32 height 8
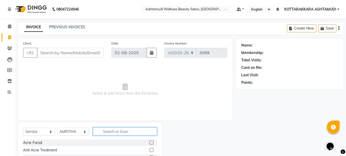
click at [115, 135] on input "text" at bounding box center [125, 131] width 64 height 8
type input "EAR"
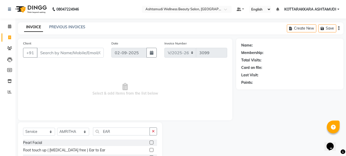
click at [153, 148] on label at bounding box center [152, 150] width 4 height 4
click at [153, 148] on input "checkbox" at bounding box center [151, 149] width 3 height 3
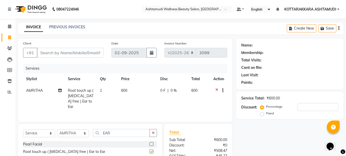
checkbox input "false"
click at [77, 54] on input "Client" at bounding box center [70, 53] width 67 height 10
type input "9"
type input "0"
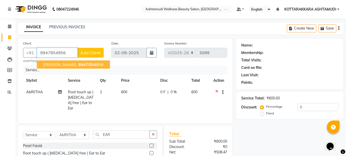
type input "9947854956"
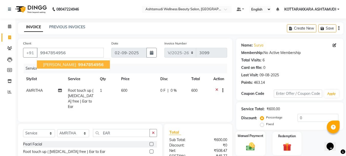
click at [253, 141] on img at bounding box center [250, 146] width 14 height 10
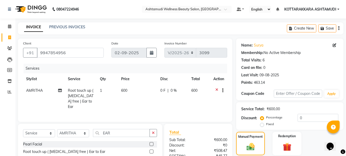
scroll to position [49, 0]
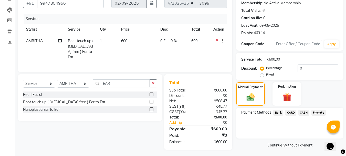
click at [320, 112] on span "PhonePe" at bounding box center [319, 112] width 15 height 6
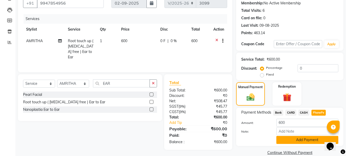
click at [308, 140] on button "Add Payment" at bounding box center [307, 140] width 62 height 8
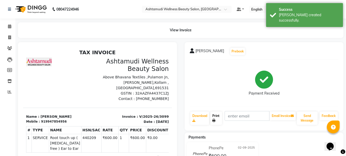
drag, startPoint x: 215, startPoint y: 115, endPoint x: 227, endPoint y: 137, distance: 24.8
click at [214, 115] on link "Print" at bounding box center [216, 117] width 12 height 13
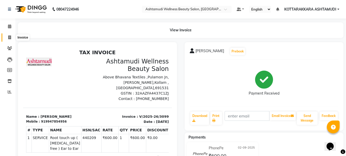
click at [11, 35] on span at bounding box center [9, 38] width 9 height 6
select select "service"
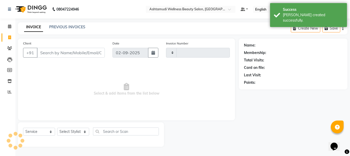
type input "3100"
select select "4664"
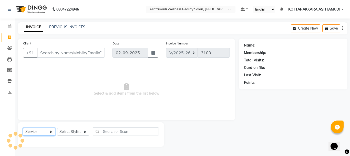
drag, startPoint x: 48, startPoint y: 130, endPoint x: 44, endPoint y: 130, distance: 3.3
click at [48, 130] on select "Select Service Product Membership Package Voucher Prepaid Gift Card" at bounding box center [39, 131] width 32 height 8
select select "product"
click at [23, 127] on select "Select Service Product Membership Package Voucher Prepaid Gift Card" at bounding box center [39, 131] width 32 height 8
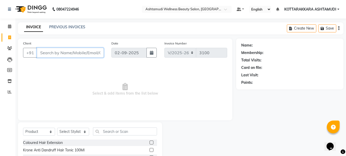
click at [71, 53] on input "Client" at bounding box center [70, 53] width 67 height 10
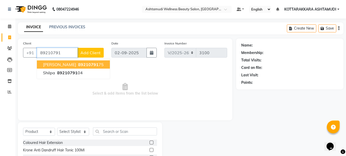
click at [78, 65] on span "89210791" at bounding box center [88, 64] width 20 height 5
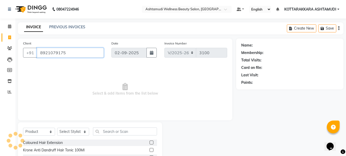
type input "8921079175"
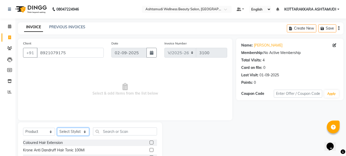
click at [64, 130] on select "Select Stylist AMRITHA DIVYA L Gita Mahali Jibi P R [PERSON_NAME] ASHTAMUDI [PE…" at bounding box center [73, 131] width 32 height 8
select select "27428"
click at [57, 127] on select "Select Stylist AMRITHA DIVYA L Gita Mahali Jibi P R [PERSON_NAME] ASHTAMUDI [PE…" at bounding box center [73, 131] width 32 height 8
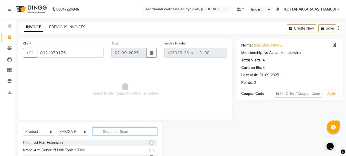
click at [112, 132] on input "text" at bounding box center [125, 131] width 64 height 8
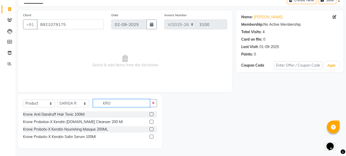
type input "KRO"
click at [152, 121] on label at bounding box center [152, 121] width 4 height 4
click at [152, 121] on input "checkbox" at bounding box center [151, 121] width 3 height 3
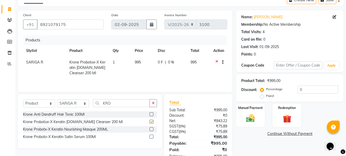
checkbox input "false"
click at [151, 128] on label at bounding box center [152, 129] width 4 height 4
click at [151, 128] on input "checkbox" at bounding box center [151, 128] width 3 height 3
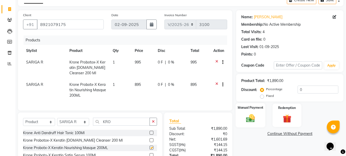
checkbox input "false"
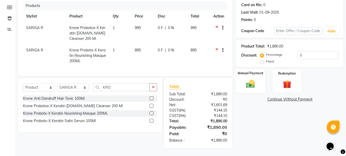
click at [253, 84] on img at bounding box center [250, 83] width 14 height 10
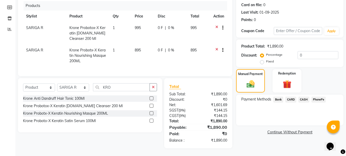
click at [315, 96] on span "PhonePe" at bounding box center [319, 99] width 15 height 6
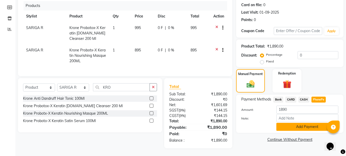
click at [288, 122] on button "Add Payment" at bounding box center [307, 126] width 62 height 8
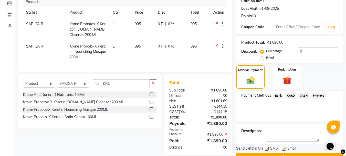
scroll to position [79, 0]
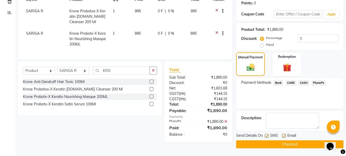
click at [273, 146] on button "Checkout" at bounding box center [289, 144] width 107 height 8
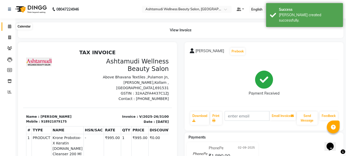
click at [10, 26] on icon at bounding box center [9, 26] width 3 height 4
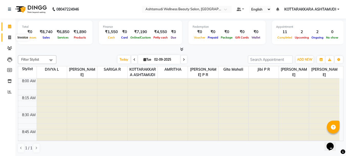
click at [10, 37] on icon at bounding box center [9, 37] width 3 height 4
select select "service"
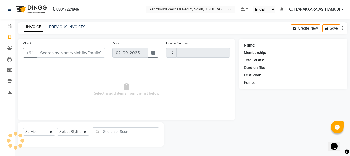
type input "3101"
select select "4664"
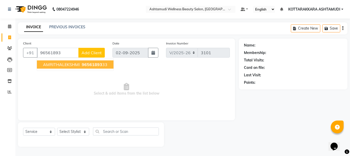
click at [91, 66] on span "96561893" at bounding box center [92, 64] width 20 height 5
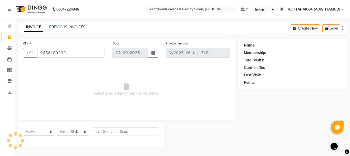
type input "9656189333"
select select "1: Object"
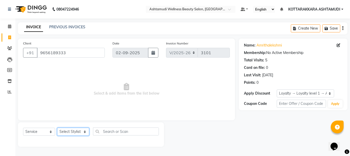
click at [73, 134] on select "Select Stylist AMRITHA DIVYA L Gita Mahali Jibi P R [PERSON_NAME] ASHTAMUDI [PE…" at bounding box center [73, 131] width 32 height 8
select select "75884"
click at [57, 127] on select "Select Stylist AMRITHA DIVYA L Gita Mahali Jibi P R [PERSON_NAME] ASHTAMUDI [PE…" at bounding box center [73, 131] width 32 height 8
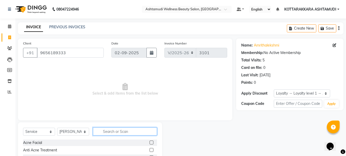
click at [119, 132] on input "text" at bounding box center [125, 131] width 64 height 8
type input "EB"
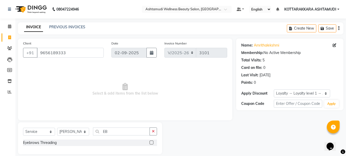
click at [152, 141] on label at bounding box center [152, 142] width 4 height 4
click at [152, 141] on input "checkbox" at bounding box center [151, 142] width 3 height 3
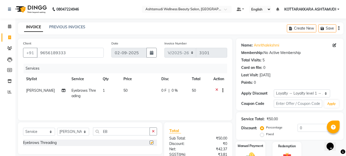
click at [255, 151] on img at bounding box center [250, 156] width 14 height 10
checkbox input "false"
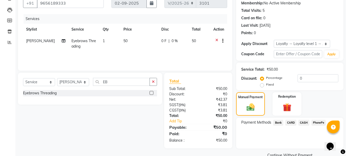
click at [307, 122] on span "CASH" at bounding box center [303, 122] width 11 height 6
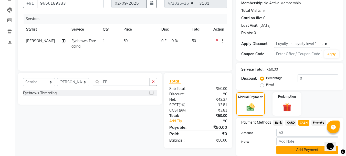
click at [297, 150] on button "Add Payment" at bounding box center [307, 150] width 62 height 8
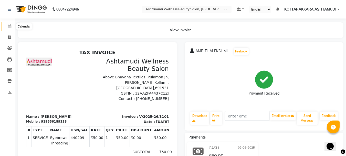
click at [7, 27] on span at bounding box center [9, 27] width 9 height 6
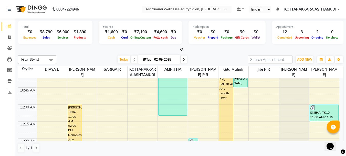
scroll to position [256, 0]
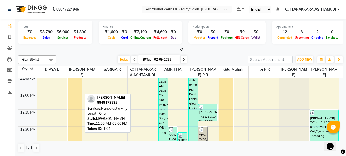
click at [79, 117] on div "[PERSON_NAME], TK04, 11:00 AM-02:00 PM, Nanoplastia Any Length Offer" at bounding box center [75, 126] width 14 height 202
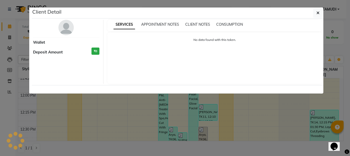
select select "1"
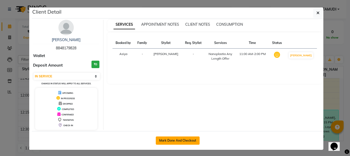
click at [170, 140] on button "Mark Done And Checkout" at bounding box center [178, 140] width 44 height 8
select select "service"
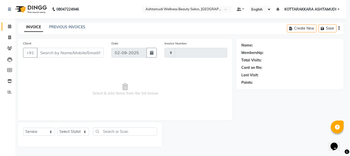
type input "3102"
select select "4664"
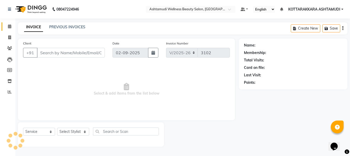
type input "8848179828"
select select "27427"
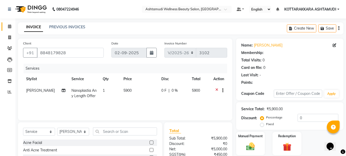
select select "1: Object"
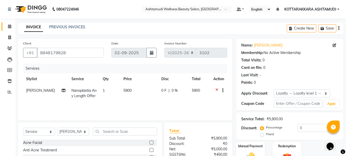
scroll to position [50, 0]
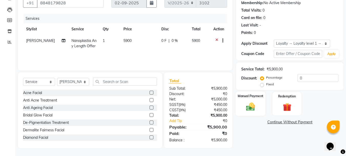
click at [250, 108] on img at bounding box center [250, 106] width 14 height 10
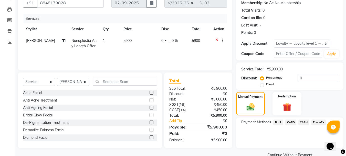
scroll to position [60, 0]
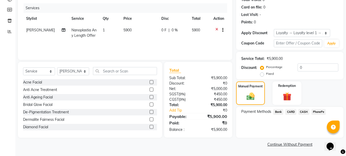
click at [320, 112] on span "PhonePe" at bounding box center [319, 112] width 15 height 6
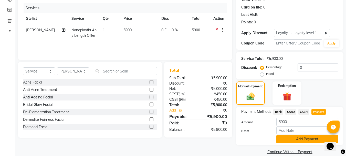
click at [300, 140] on button "Add Payment" at bounding box center [307, 139] width 62 height 8
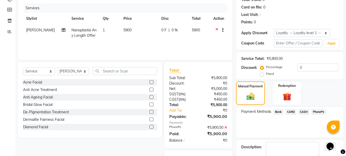
scroll to position [89, 0]
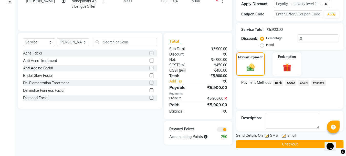
click at [297, 145] on button "Checkout" at bounding box center [289, 144] width 107 height 8
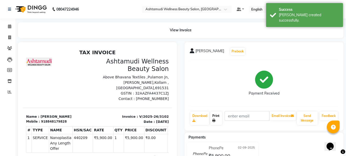
click at [218, 116] on link "Print" at bounding box center [216, 117] width 12 height 13
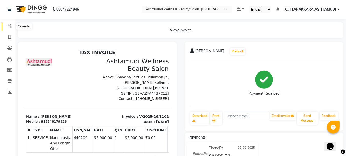
click at [10, 24] on icon at bounding box center [9, 26] width 3 height 4
